Goal: Task Accomplishment & Management: Use online tool/utility

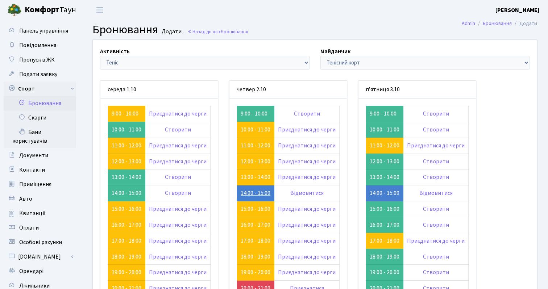
scroll to position [35, 0]
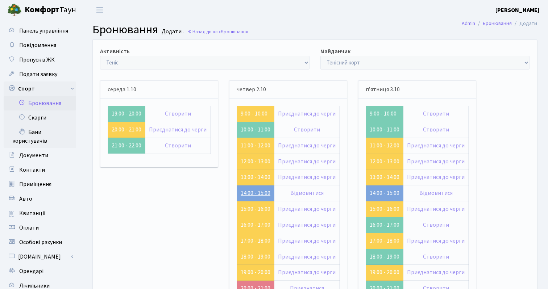
scroll to position [35, 0]
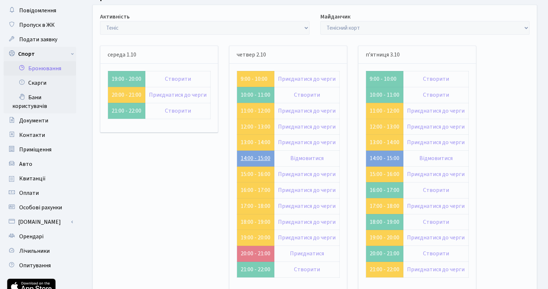
click at [254, 157] on link "14:00 - 15:00" at bounding box center [256, 158] width 30 height 8
